Goal: Transaction & Acquisition: Subscribe to service/newsletter

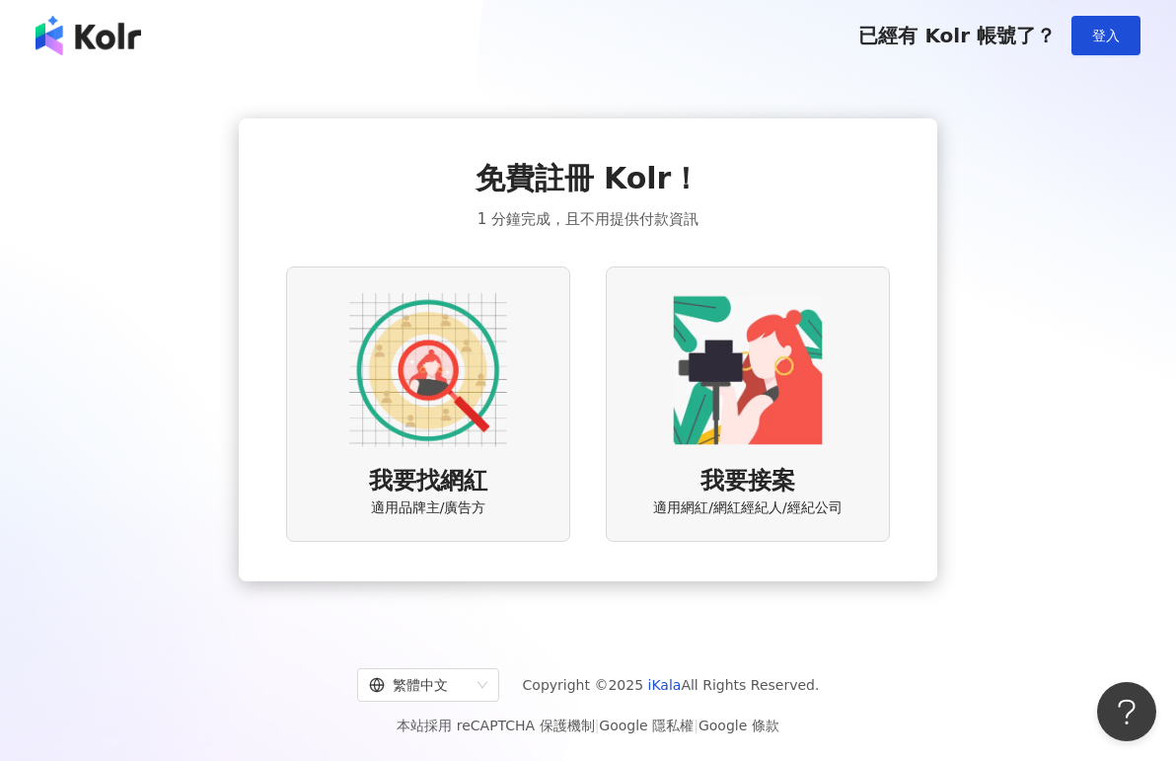
click at [100, 39] on img at bounding box center [89, 35] width 106 height 39
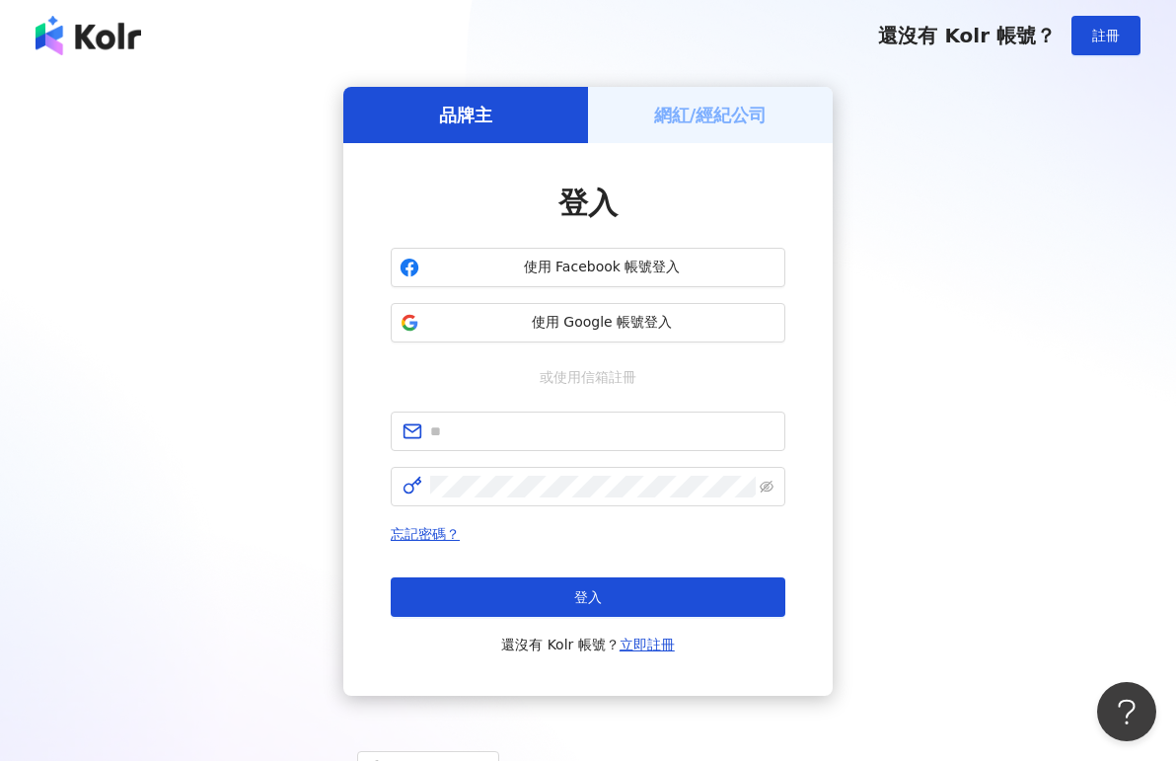
click at [97, 25] on img at bounding box center [89, 35] width 106 height 39
